Goal: Check status: Check status

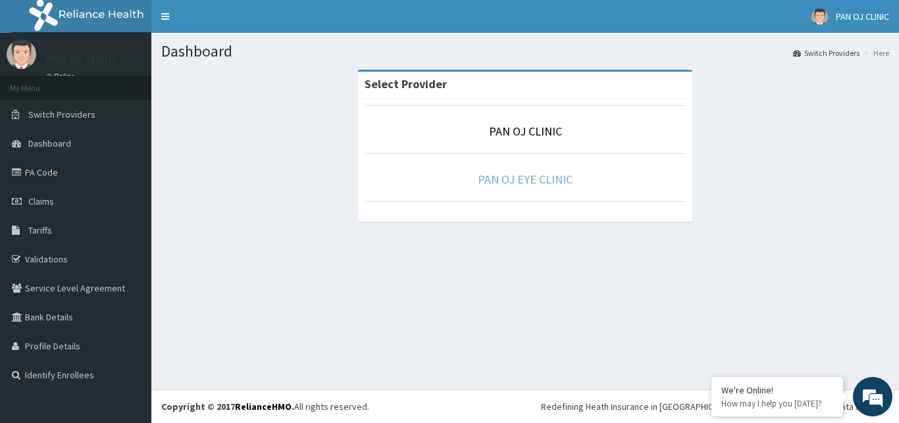
click at [522, 180] on link "PAN OJ EYE CLINIC" at bounding box center [525, 179] width 95 height 15
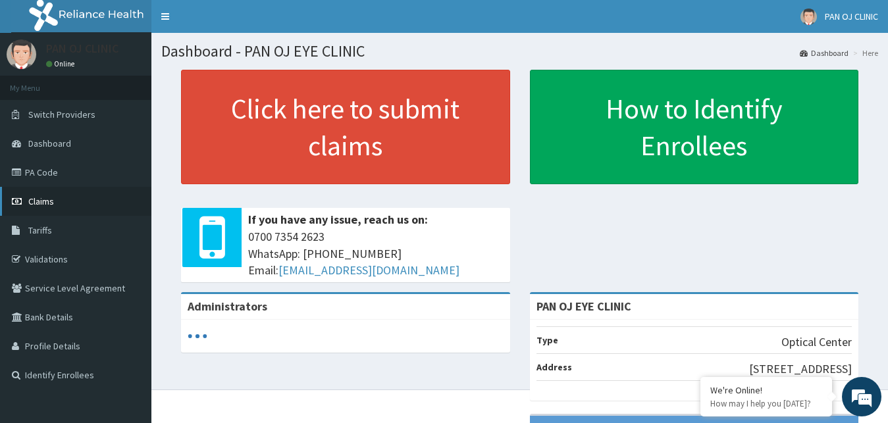
click at [33, 198] on span "Claims" at bounding box center [41, 202] width 26 height 12
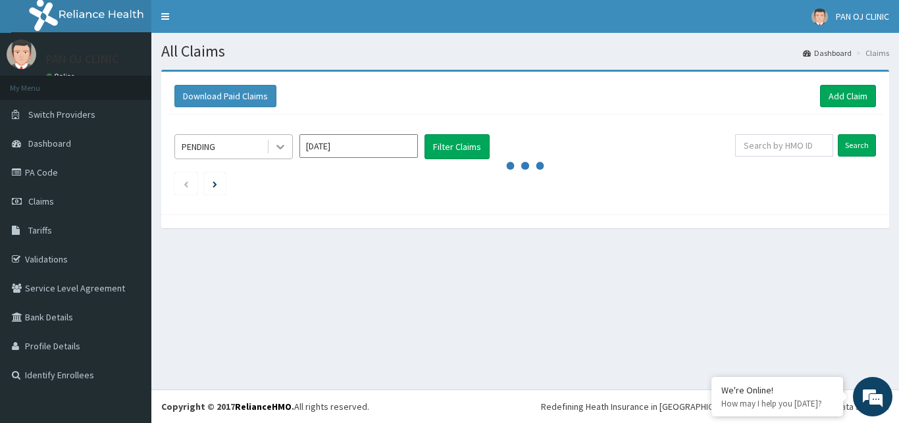
click at [278, 149] on icon at bounding box center [280, 146] width 13 height 13
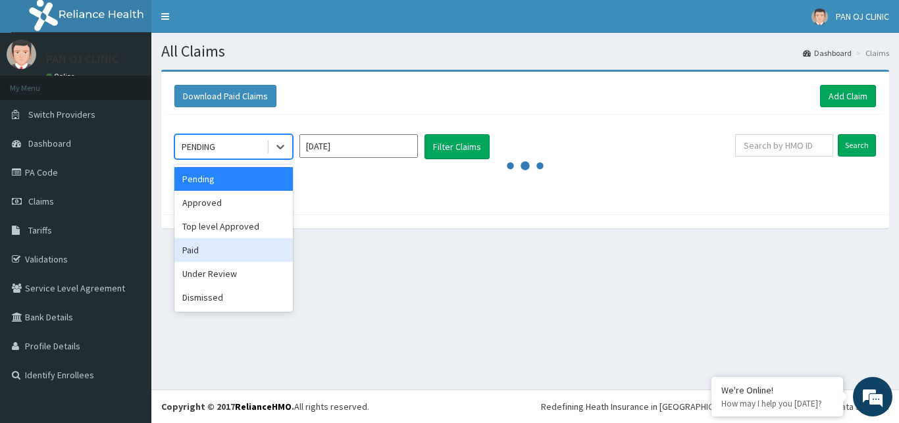
click at [192, 253] on div "Paid" at bounding box center [233, 250] width 119 height 24
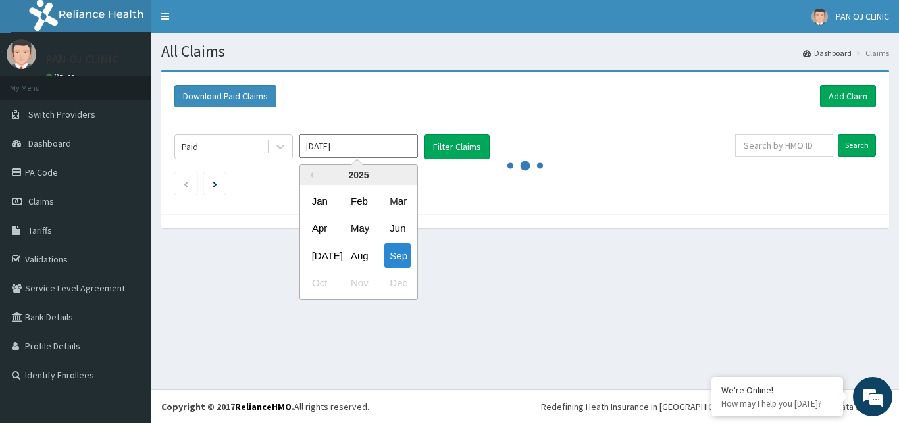
click at [378, 147] on input "Sep 2025" at bounding box center [359, 146] width 119 height 24
click at [355, 248] on div "Aug" at bounding box center [359, 256] width 26 height 24
type input "Aug 2025"
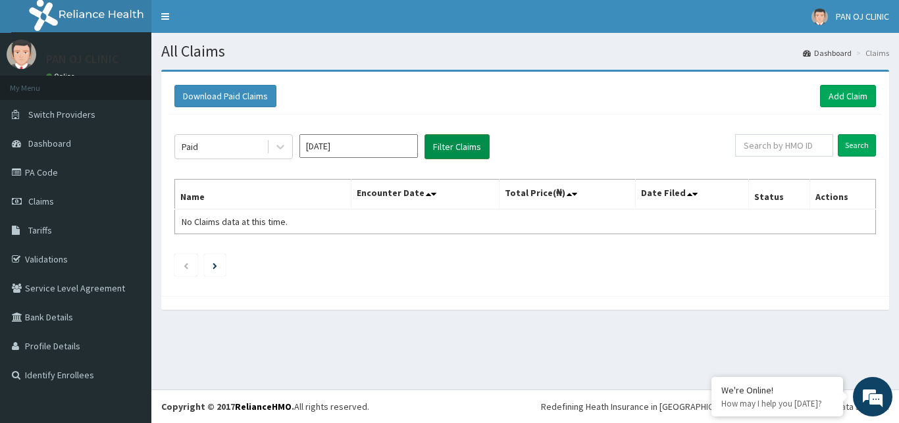
click at [461, 147] on button "Filter Claims" at bounding box center [457, 146] width 65 height 25
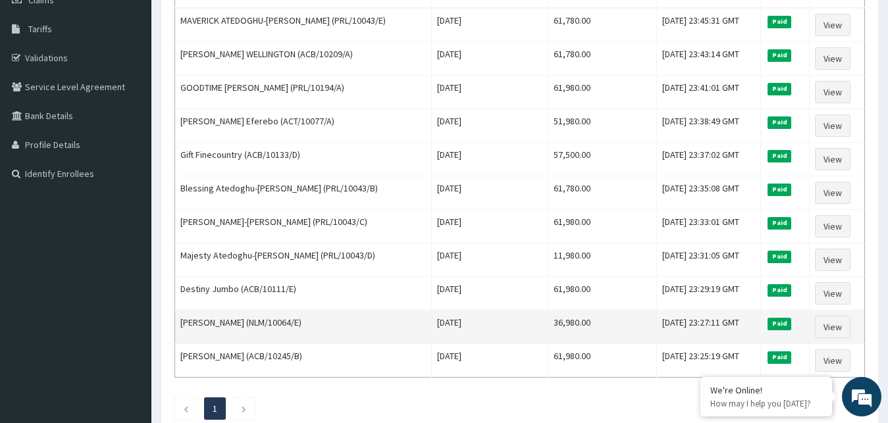
scroll to position [134, 0]
